Goal: Contribute content

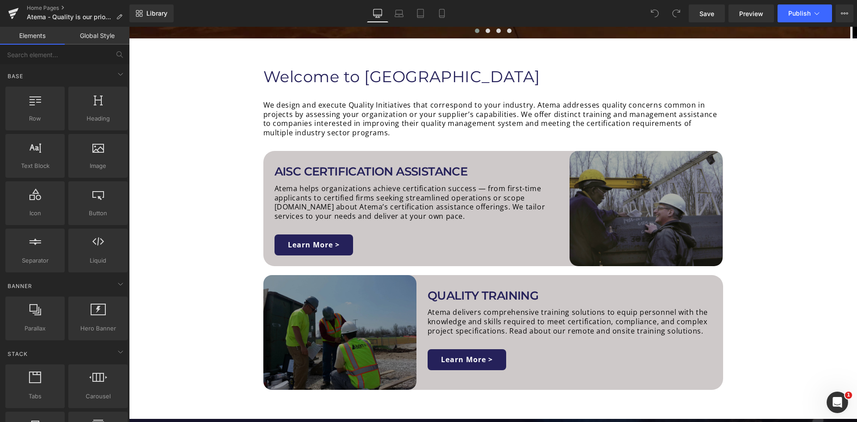
scroll to position [446, 0]
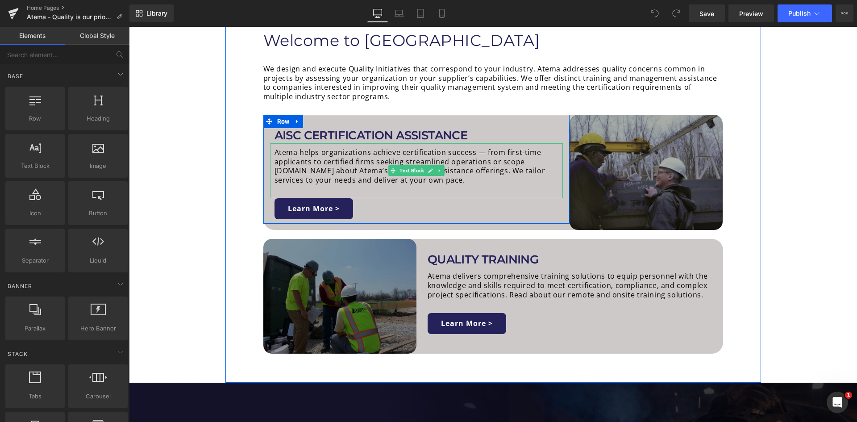
click at [306, 171] on p "Atema helps organizations achieve certification success — from first-time appli…" at bounding box center [419, 166] width 289 height 37
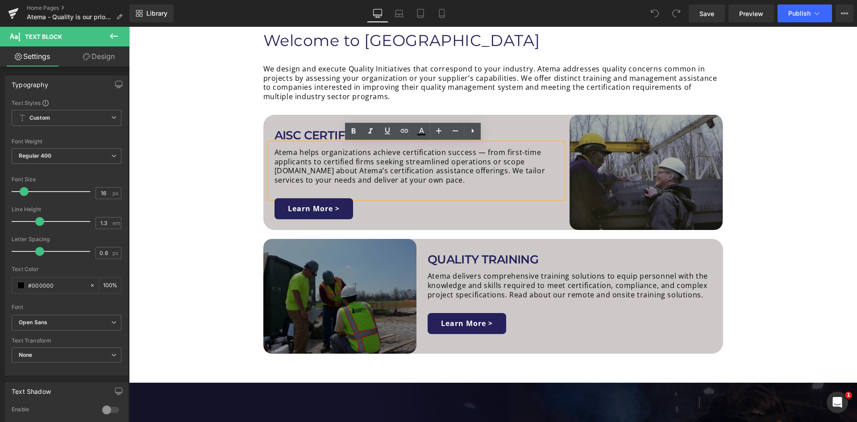
click at [306, 171] on p "Atema helps organizations achieve certification success — from first-time appli…" at bounding box center [419, 166] width 289 height 37
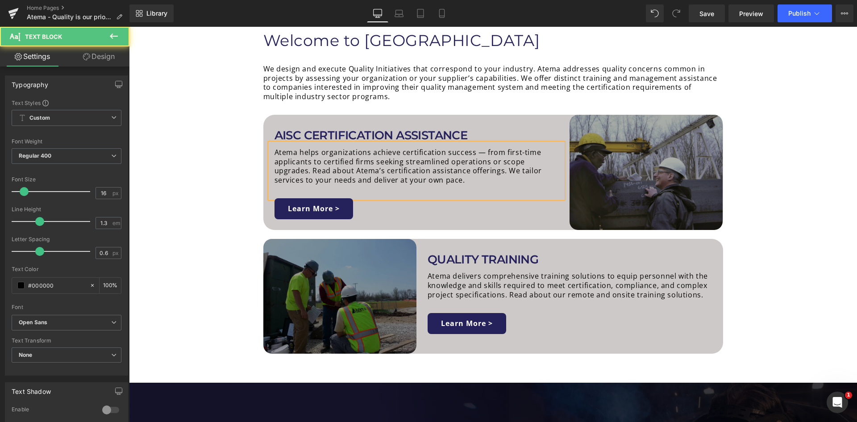
click at [517, 152] on p "Atema helps organizations achieve certification success — from first-time appli…" at bounding box center [419, 166] width 289 height 37
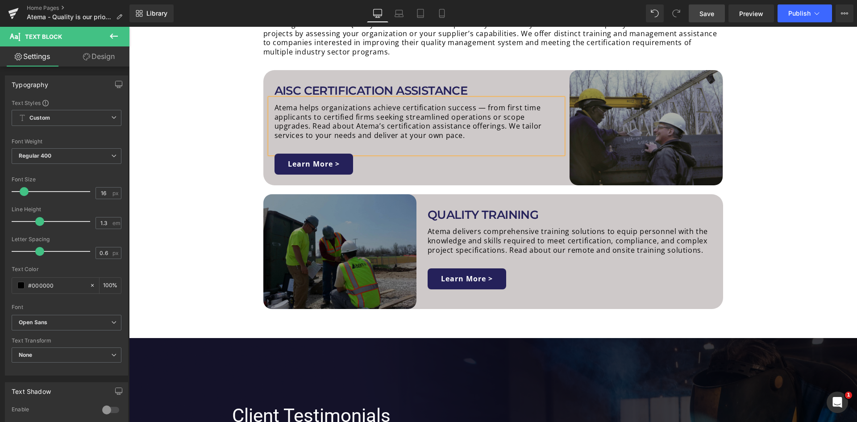
click at [699, 13] on link "Save" at bounding box center [707, 13] width 36 height 18
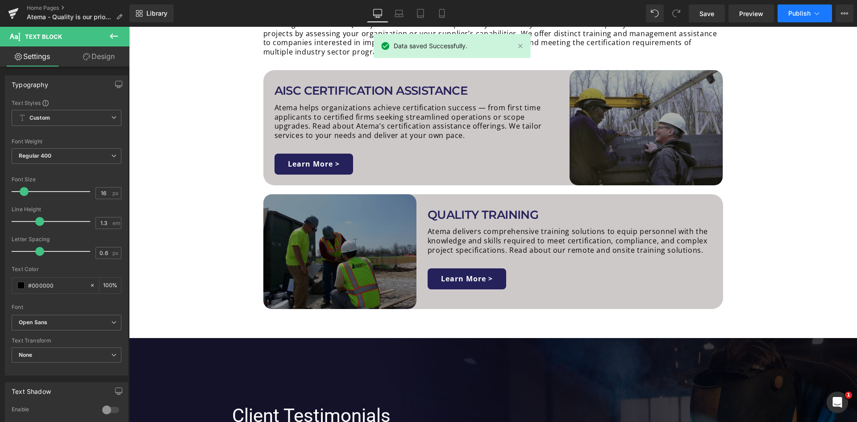
click at [807, 14] on span "Publish" at bounding box center [799, 13] width 22 height 7
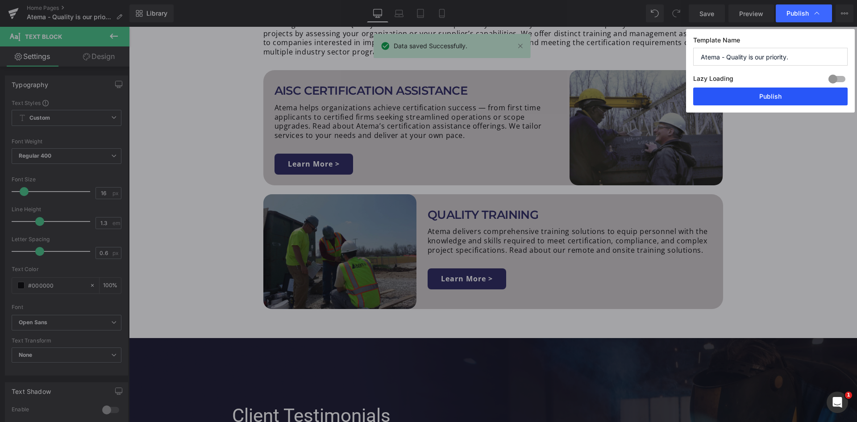
click at [782, 96] on button "Publish" at bounding box center [770, 96] width 154 height 18
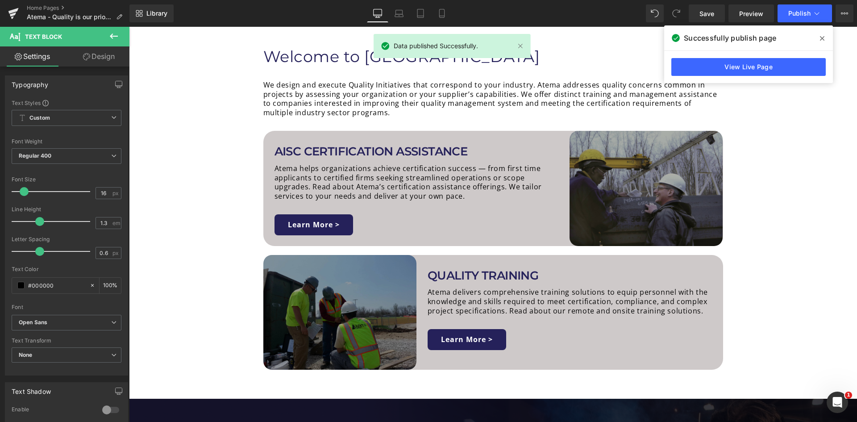
scroll to position [446, 0]
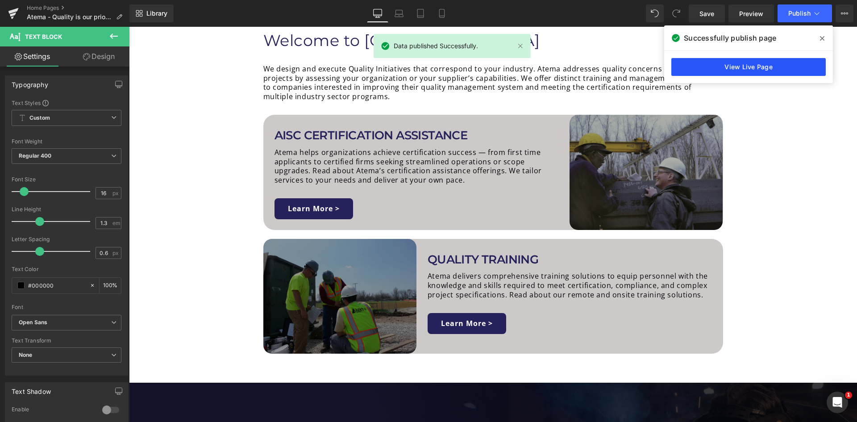
click at [767, 62] on link "View Live Page" at bounding box center [748, 67] width 154 height 18
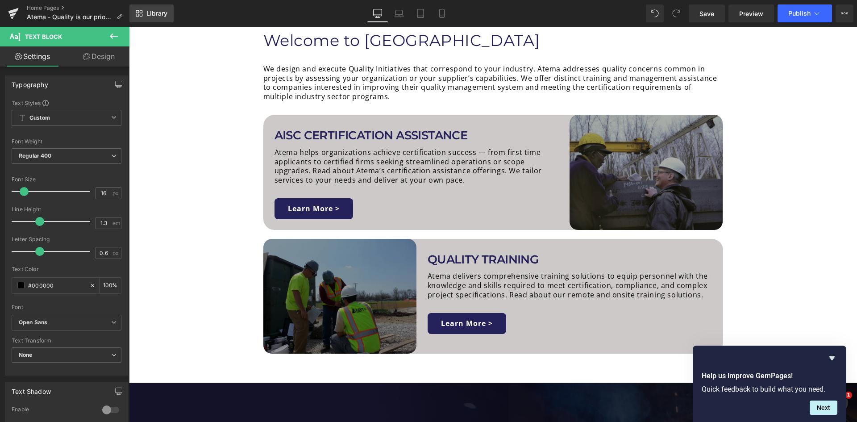
click at [146, 11] on link "Library" at bounding box center [151, 13] width 44 height 18
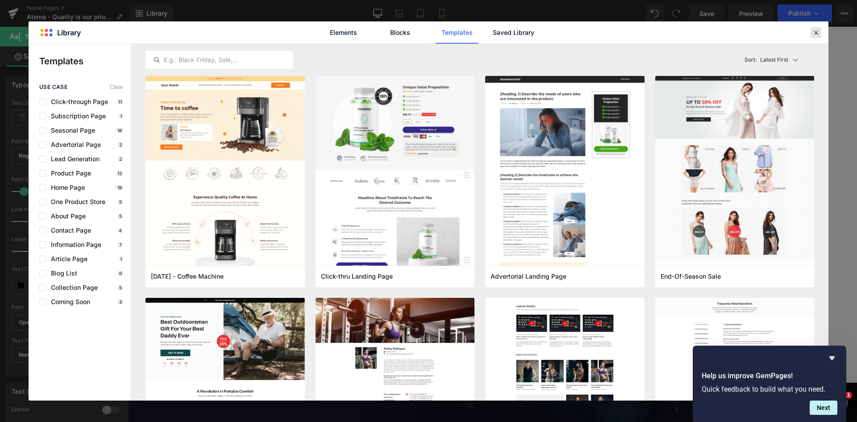
click at [816, 36] on icon at bounding box center [816, 33] width 8 height 8
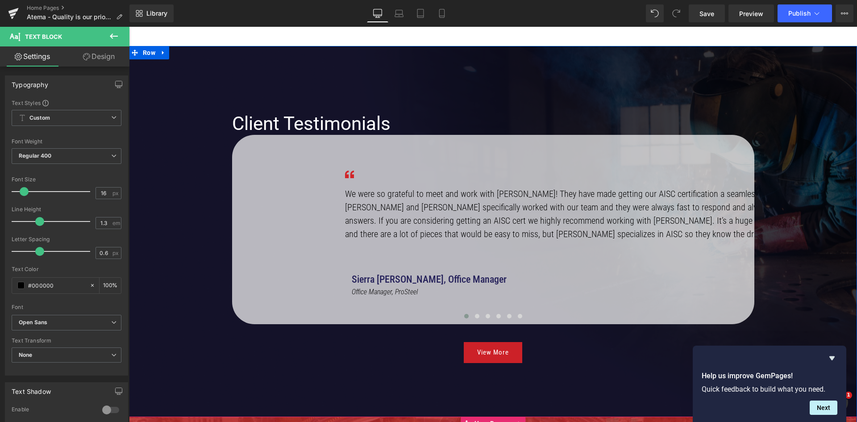
scroll to position [759, 0]
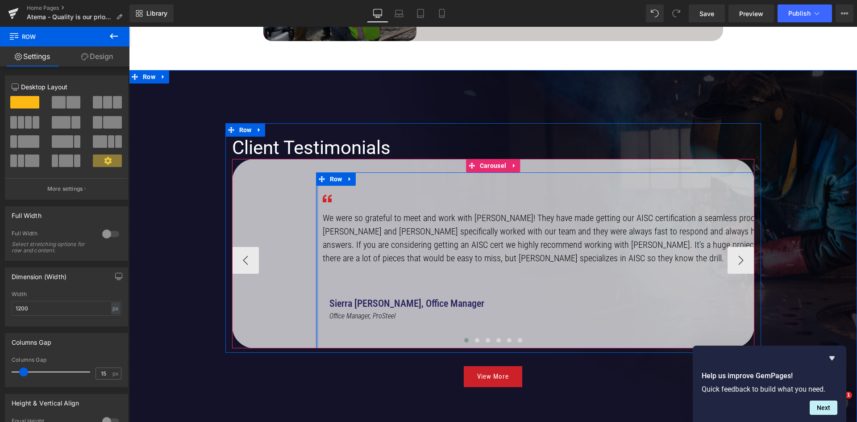
drag, startPoint x: 314, startPoint y: 200, endPoint x: 285, endPoint y: 200, distance: 29.0
click at [285, 200] on div "Image We were so grateful to meet and work with Atema! They have made getting o…" at bounding box center [583, 259] width 703 height 175
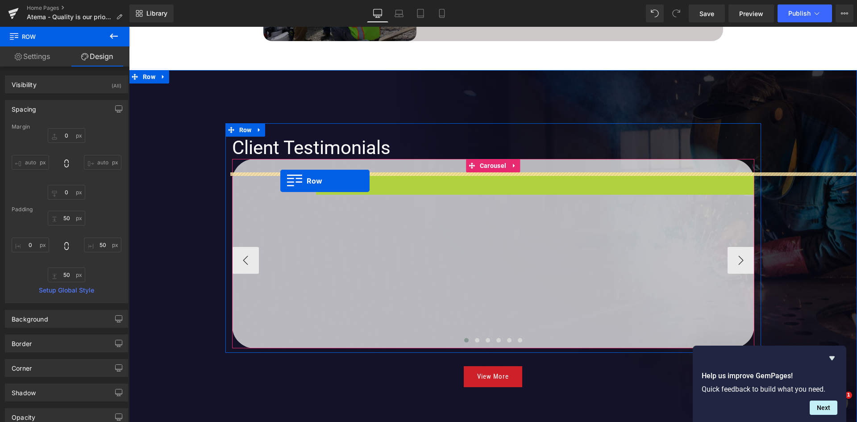
drag, startPoint x: 316, startPoint y: 180, endPoint x: 279, endPoint y: 181, distance: 37.1
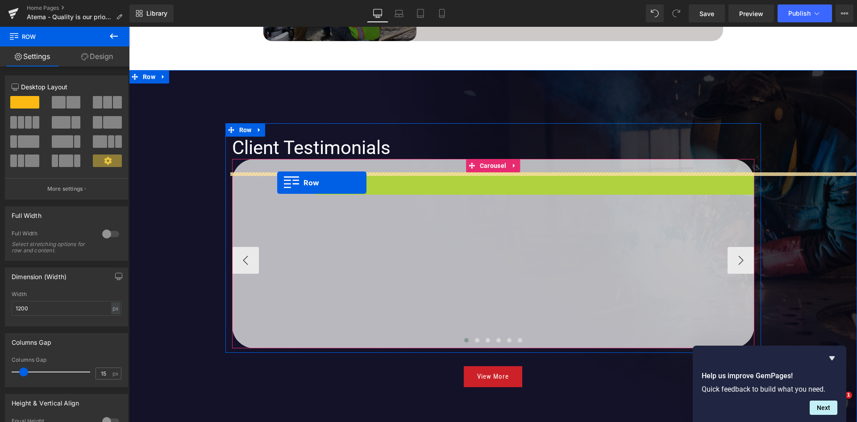
drag, startPoint x: 316, startPoint y: 181, endPoint x: 277, endPoint y: 183, distance: 39.3
